Goal: Transaction & Acquisition: Purchase product/service

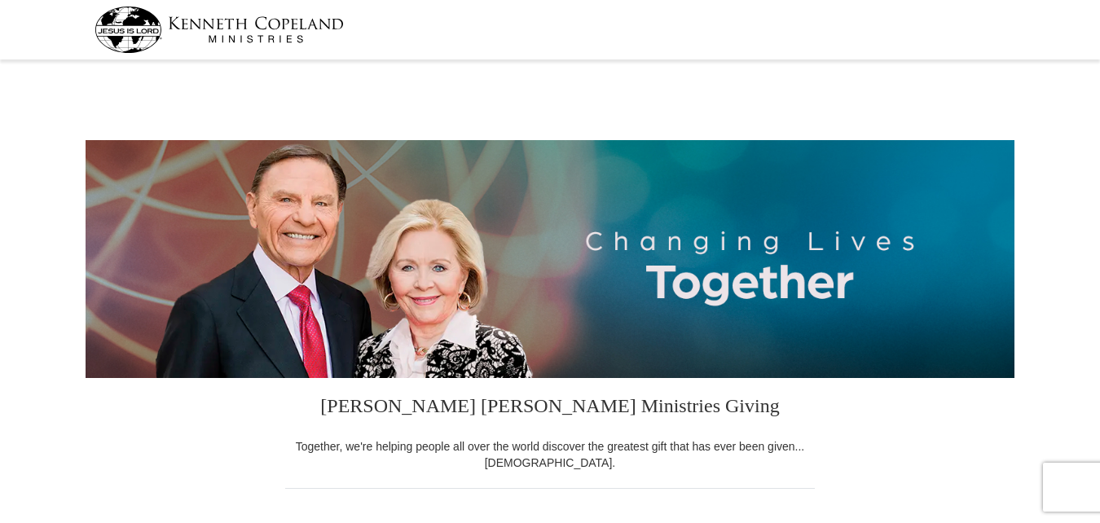
select select "PA"
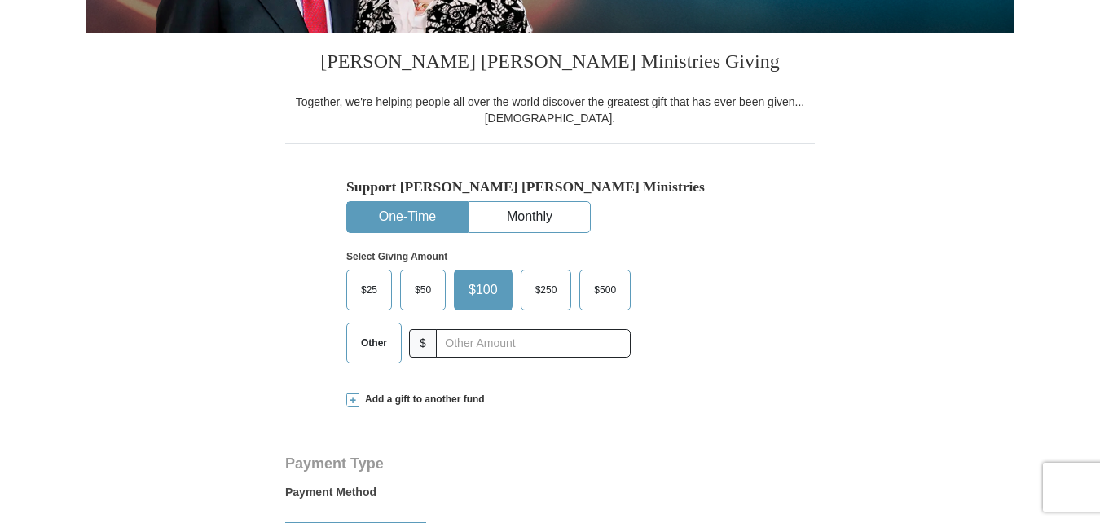
scroll to position [372, 0]
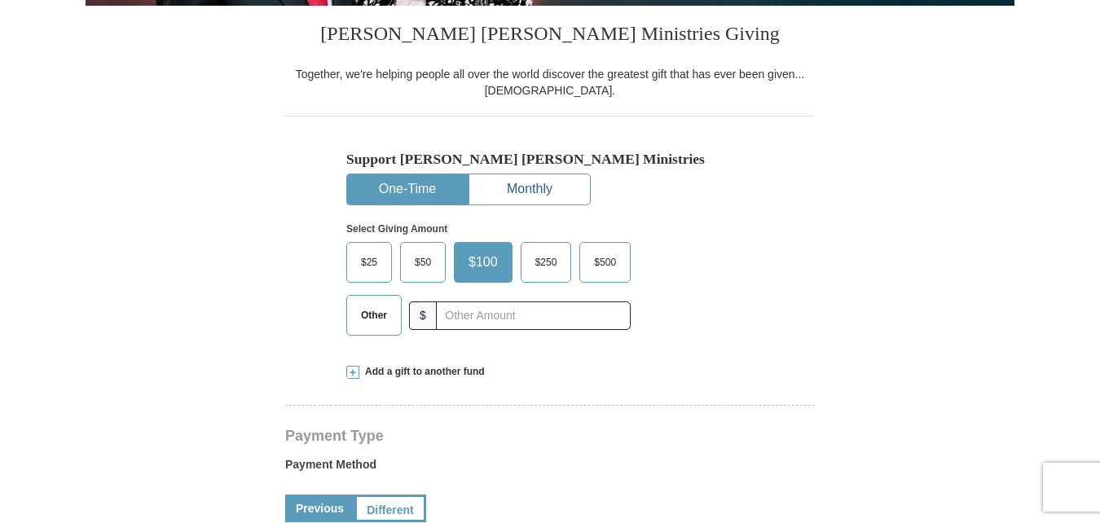
click at [513, 186] on button "Monthly" at bounding box center [529, 189] width 121 height 30
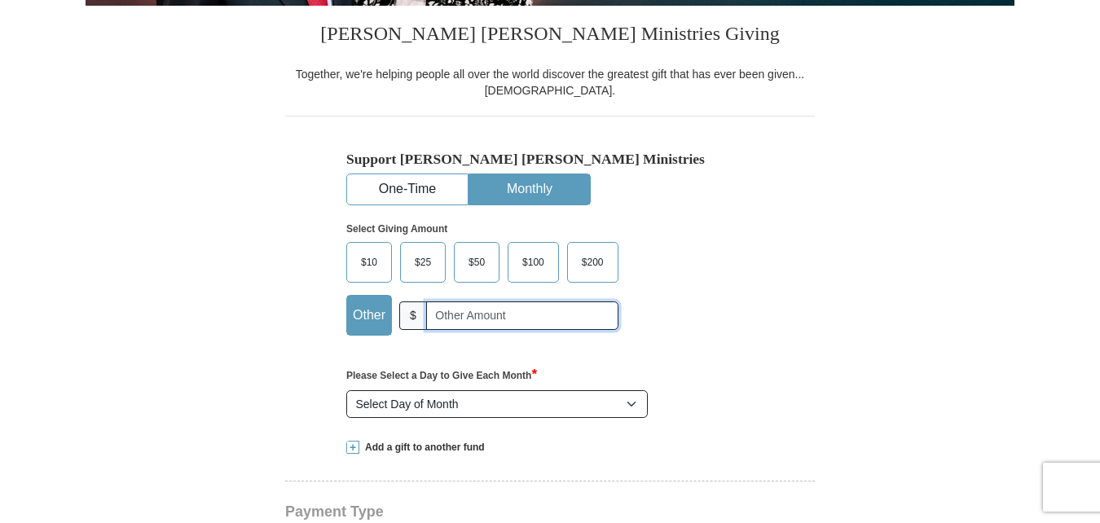
click at [434, 320] on input "text" at bounding box center [522, 316] width 192 height 29
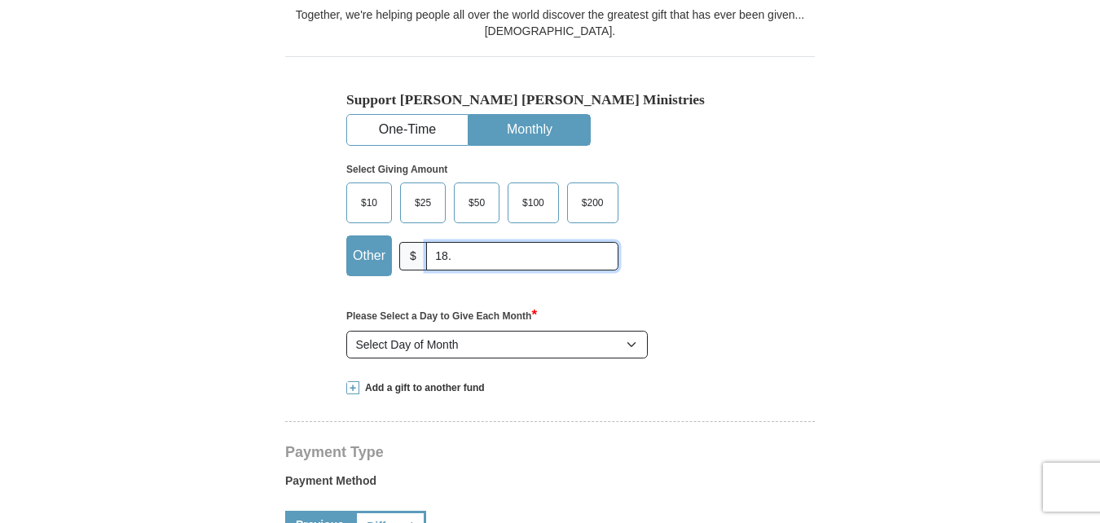
scroll to position [408, 0]
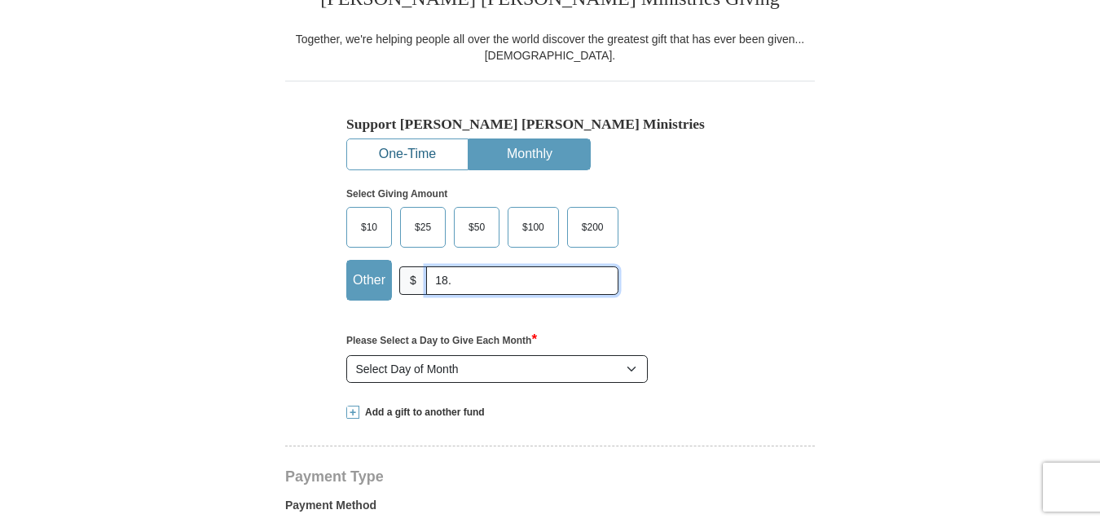
type input "18."
click at [406, 153] on button "One-Time" at bounding box center [407, 154] width 121 height 30
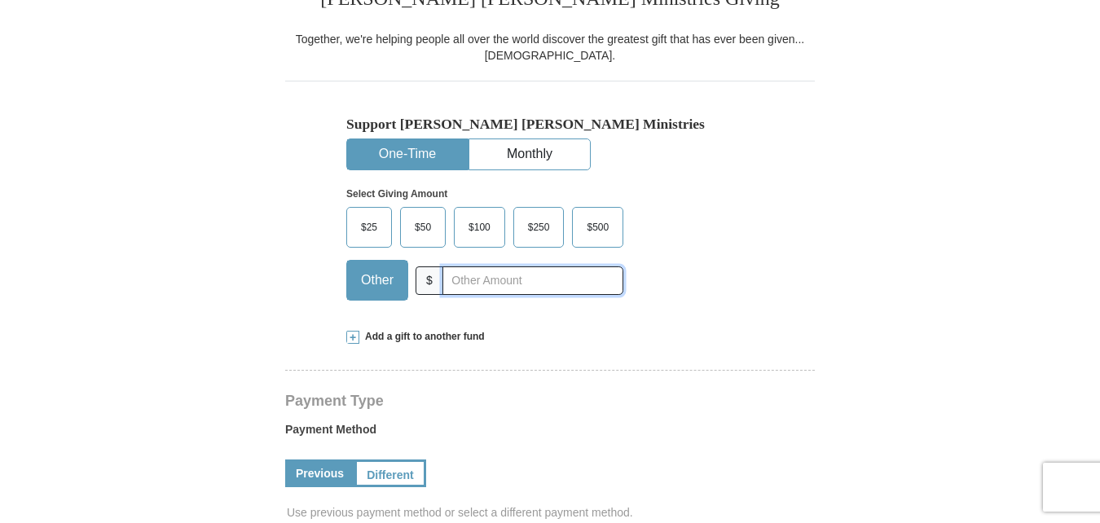
click at [449, 277] on input "text" at bounding box center [533, 281] width 181 height 29
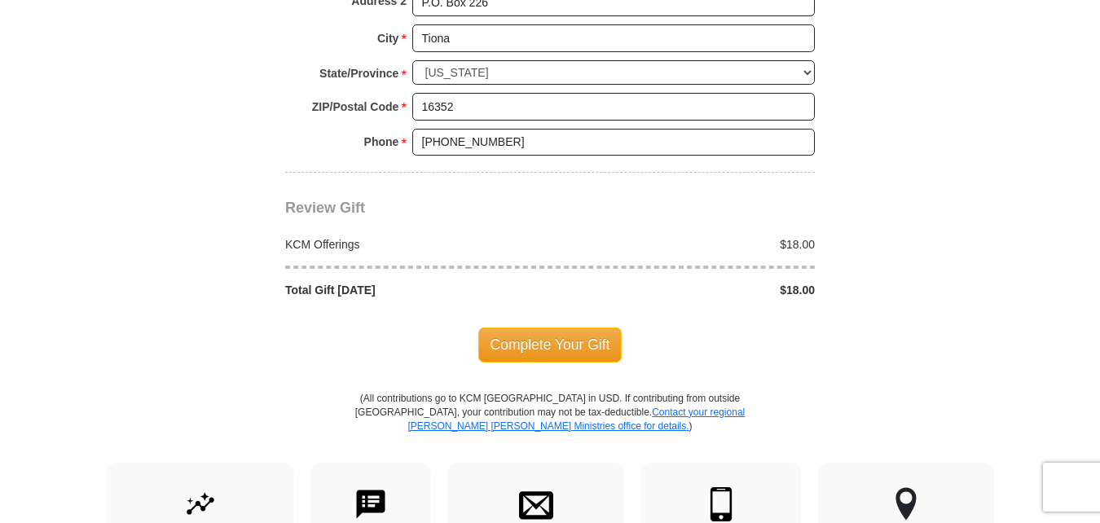
scroll to position [1421, 0]
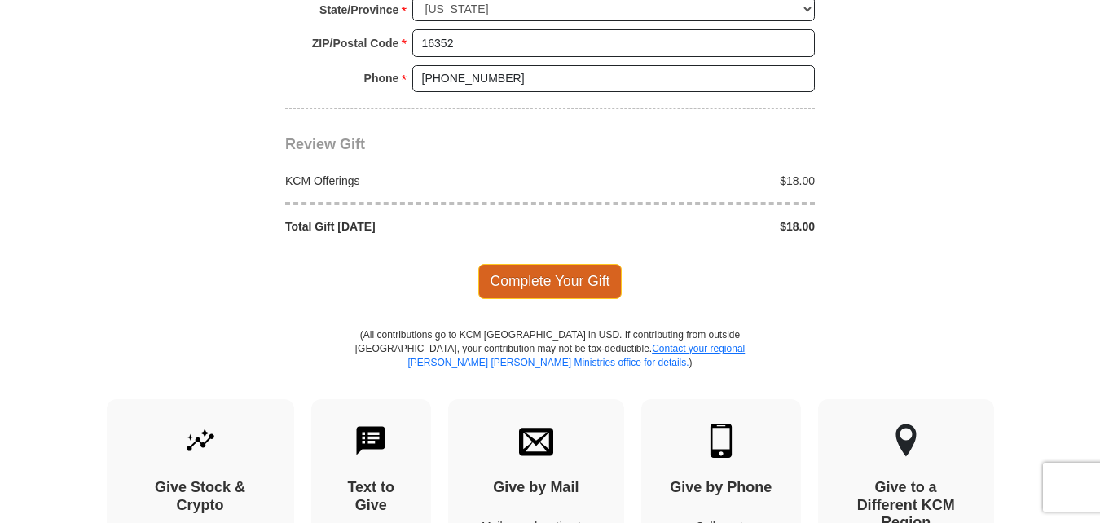
type input "18."
click at [580, 275] on span "Complete Your Gift" at bounding box center [550, 281] width 144 height 34
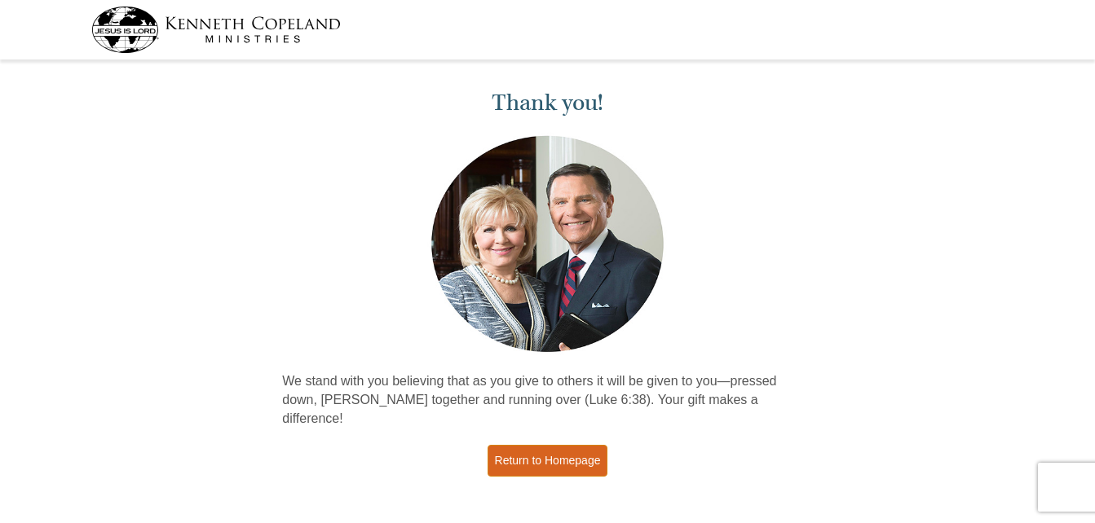
click at [553, 445] on link "Return to Homepage" at bounding box center [547, 461] width 121 height 32
